Goal: Check status: Check status

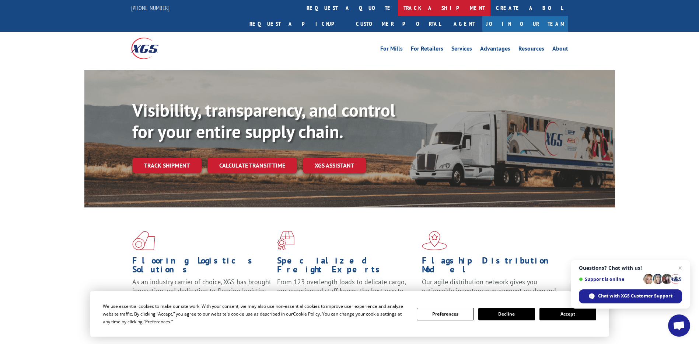
click at [398, 10] on link "track a shipment" at bounding box center [444, 8] width 93 height 16
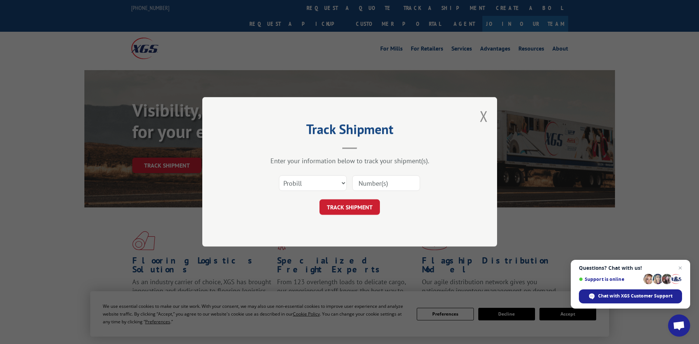
click at [358, 187] on input at bounding box center [386, 182] width 68 height 15
paste input "12970622"
type input "12970622"
click at [355, 212] on button "TRACK SHIPMENT" at bounding box center [350, 206] width 60 height 15
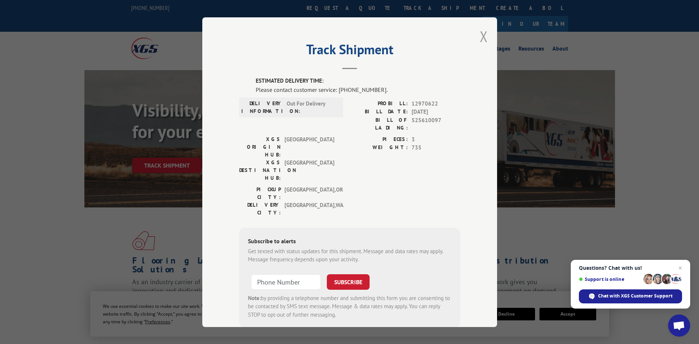
click at [480, 38] on button "Close modal" at bounding box center [484, 37] width 8 height 20
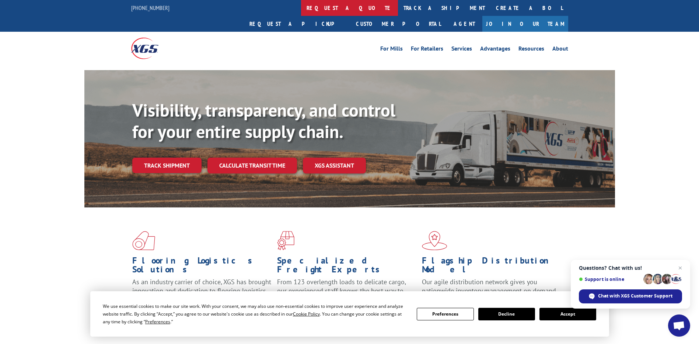
click at [301, 5] on link "request a quote" at bounding box center [349, 8] width 97 height 16
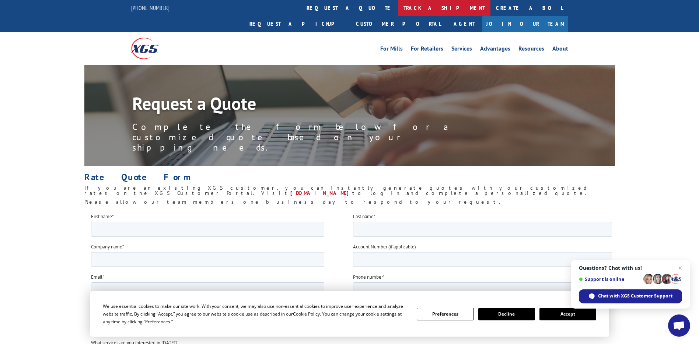
click at [398, 6] on link "track a shipment" at bounding box center [444, 8] width 93 height 16
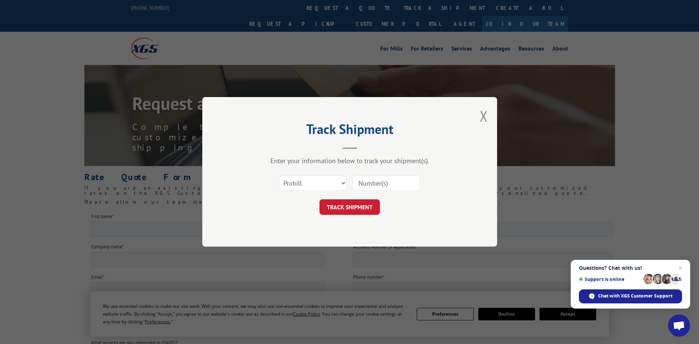
click at [366, 6] on div "Track Shipment Enter your information below to track your shipment(s). Select c…" at bounding box center [349, 172] width 699 height 344
click at [480, 114] on button "Close modal" at bounding box center [484, 116] width 8 height 20
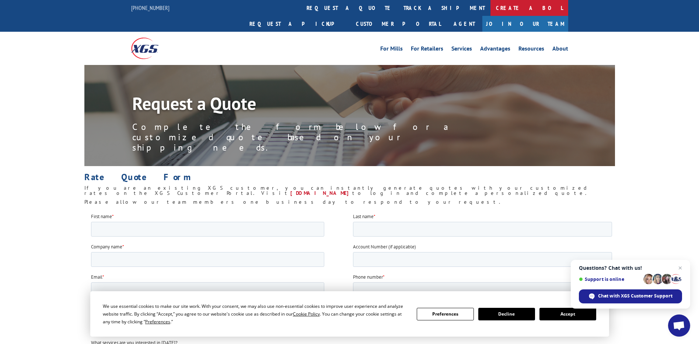
click at [491, 7] on link "Create a BOL" at bounding box center [530, 8] width 78 height 16
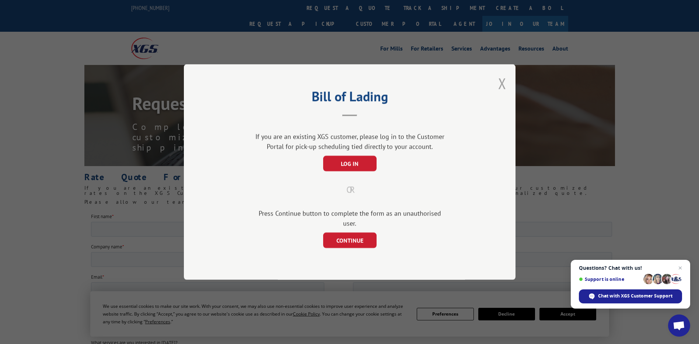
click at [506, 87] on button "Close modal" at bounding box center [502, 83] width 8 height 20
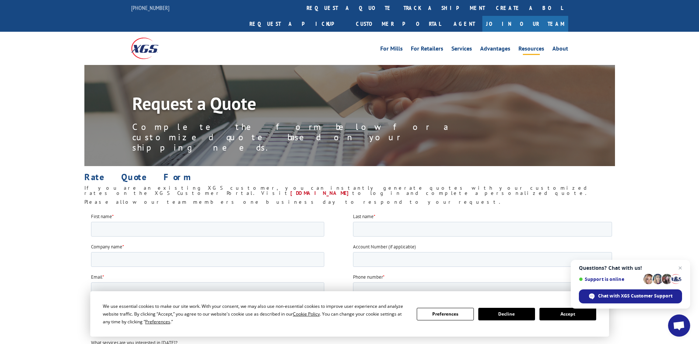
click at [544, 46] on link "Resources" at bounding box center [532, 50] width 26 height 8
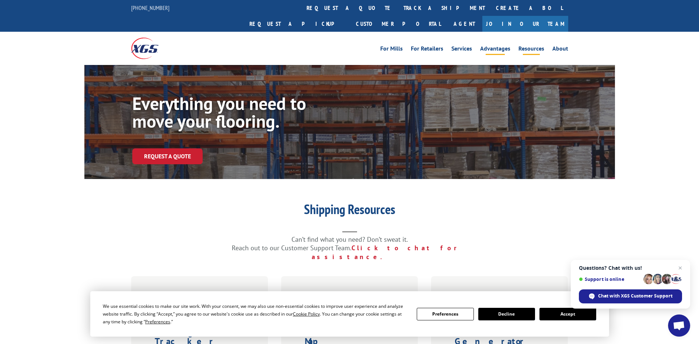
click at [494, 46] on link "Advantages" at bounding box center [495, 50] width 30 height 8
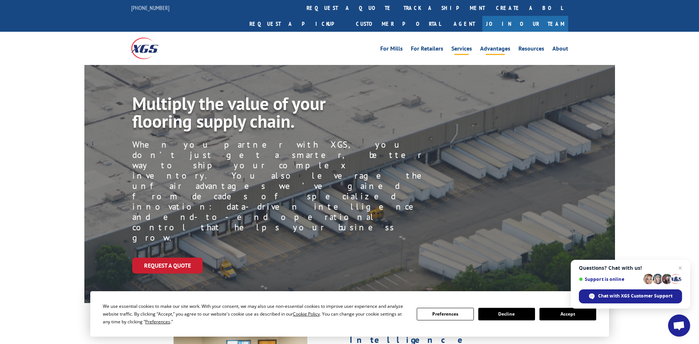
click at [464, 46] on link "Services" at bounding box center [462, 50] width 21 height 8
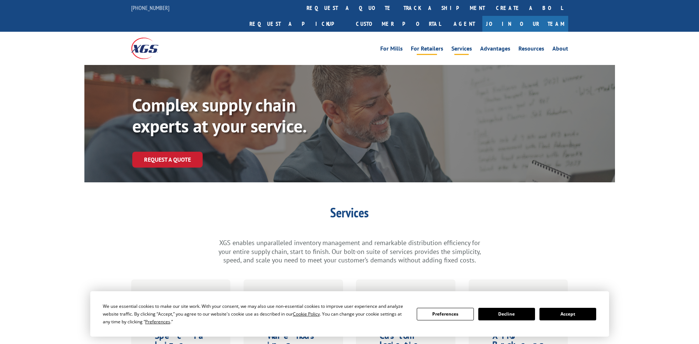
click at [429, 46] on link "For Retailers" at bounding box center [427, 50] width 32 height 8
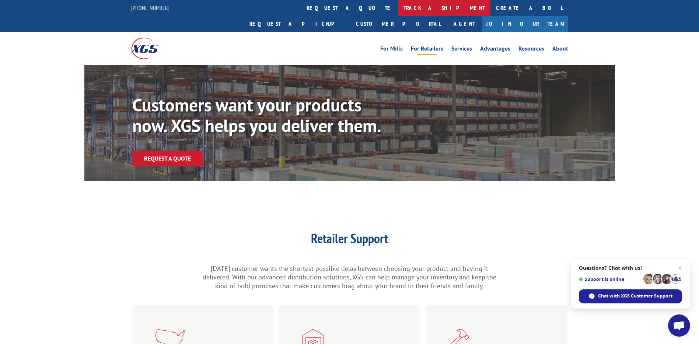
click at [398, 8] on link "track a shipment" at bounding box center [444, 8] width 93 height 16
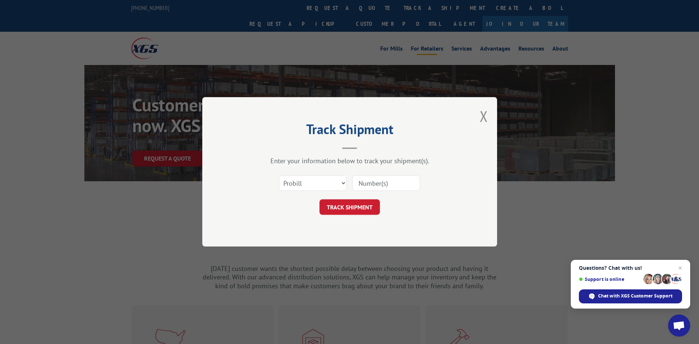
click at [364, 181] on input at bounding box center [386, 182] width 68 height 15
paste input "12970622"
type input "12970622"
click at [360, 208] on button "TRACK SHIPMENT" at bounding box center [350, 206] width 60 height 15
